Goal: Task Accomplishment & Management: Complete application form

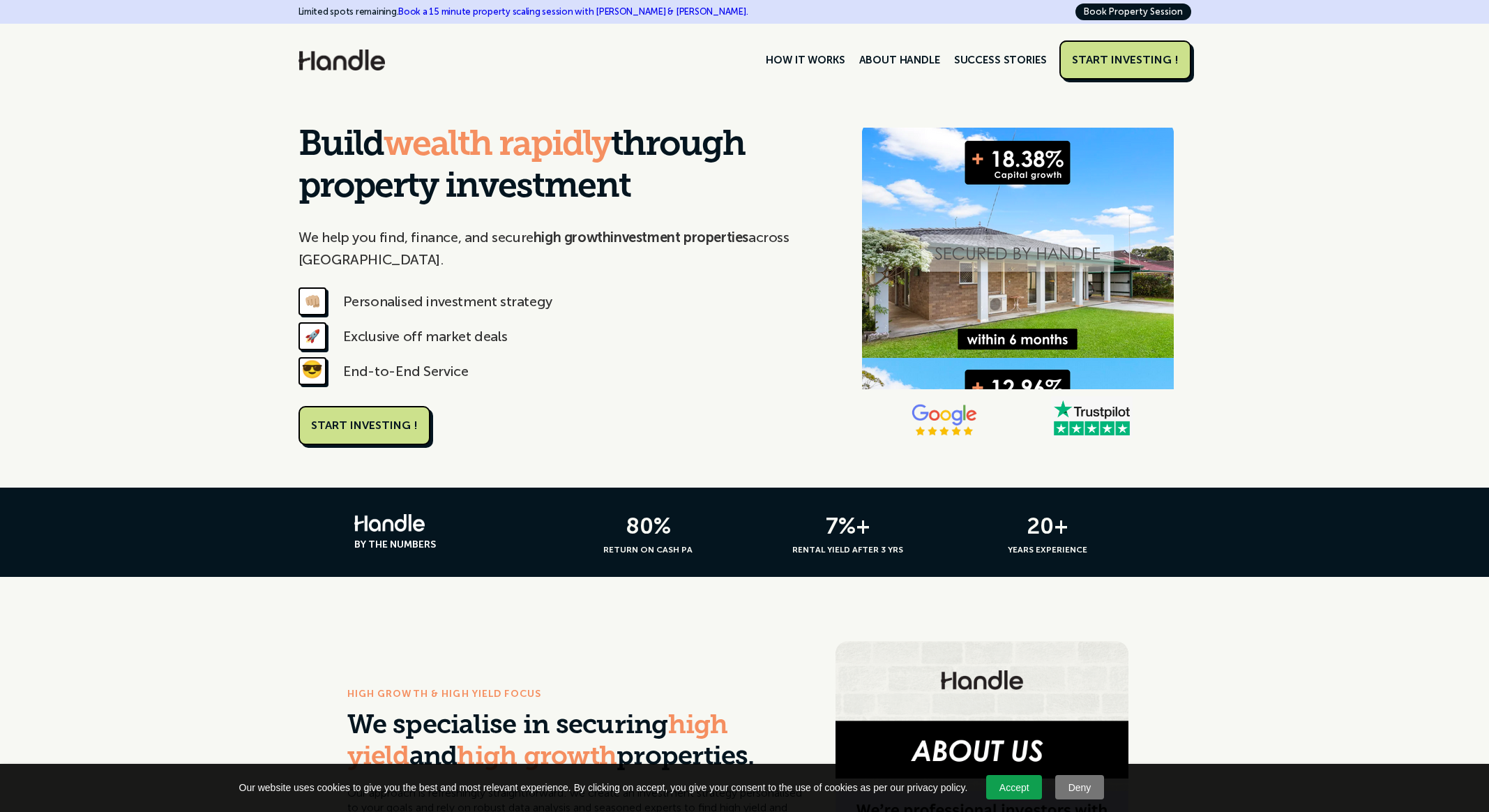
click at [1149, 57] on div "START INVESTING !" at bounding box center [1125, 60] width 106 height 14
click at [1119, 66] on div "START INVESTING !" at bounding box center [1125, 60] width 106 height 14
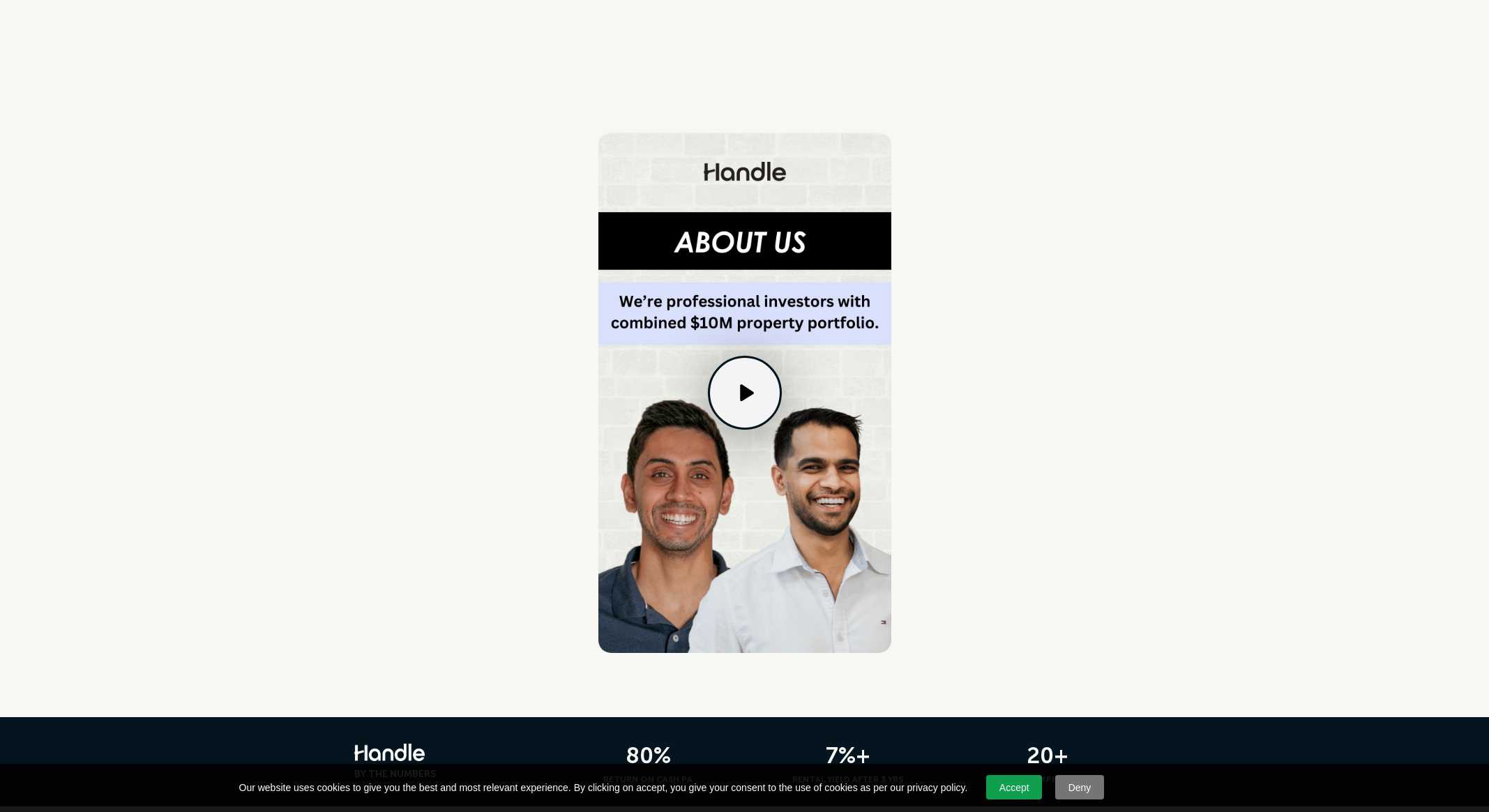
scroll to position [213, 0]
